Goal: Navigation & Orientation: Go to known website

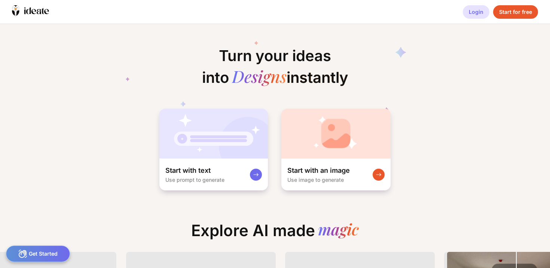
click at [479, 12] on div "Login" at bounding box center [476, 11] width 27 height 13
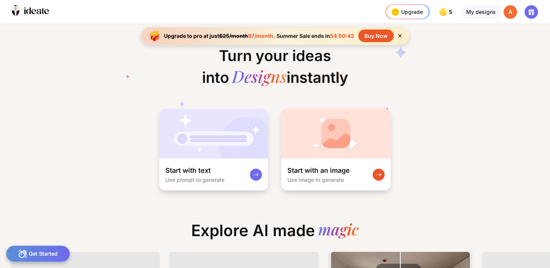
scroll to position [0, 229]
